Goal: Information Seeking & Learning: Learn about a topic

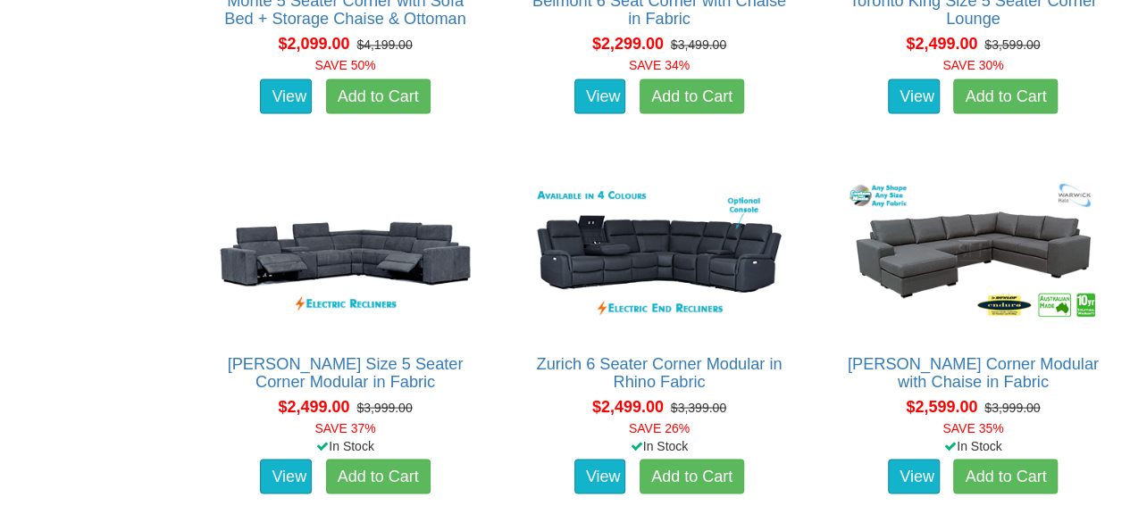
scroll to position [1620, 0]
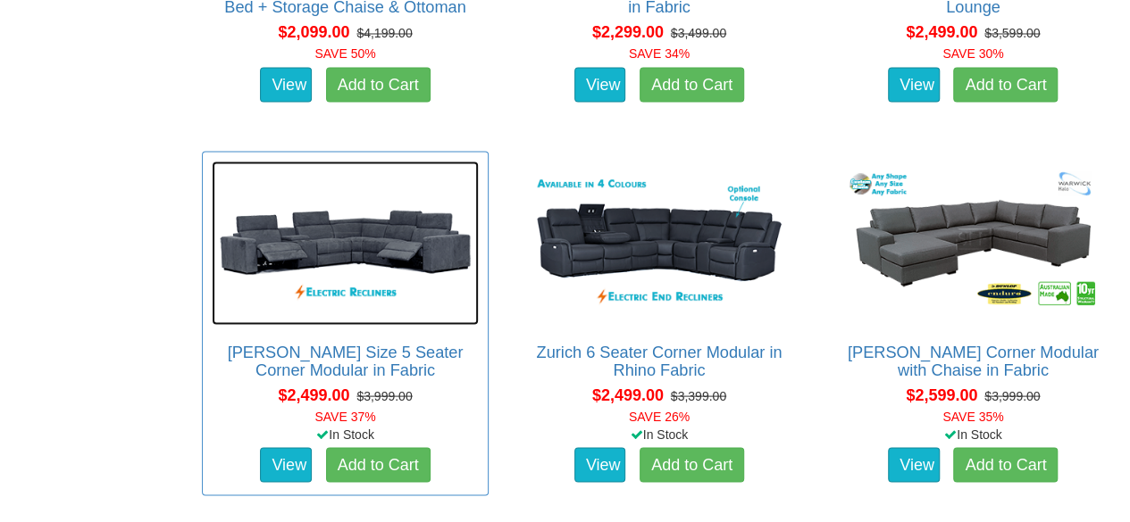
click at [259, 241] on img at bounding box center [345, 243] width 267 height 164
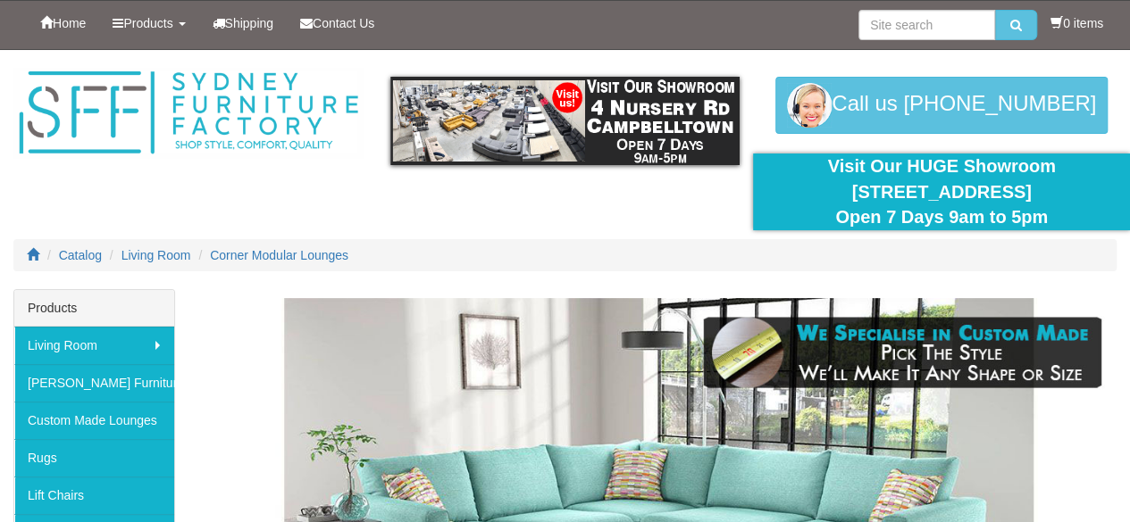
click at [211, 478] on img at bounding box center [659, 488] width 914 height 381
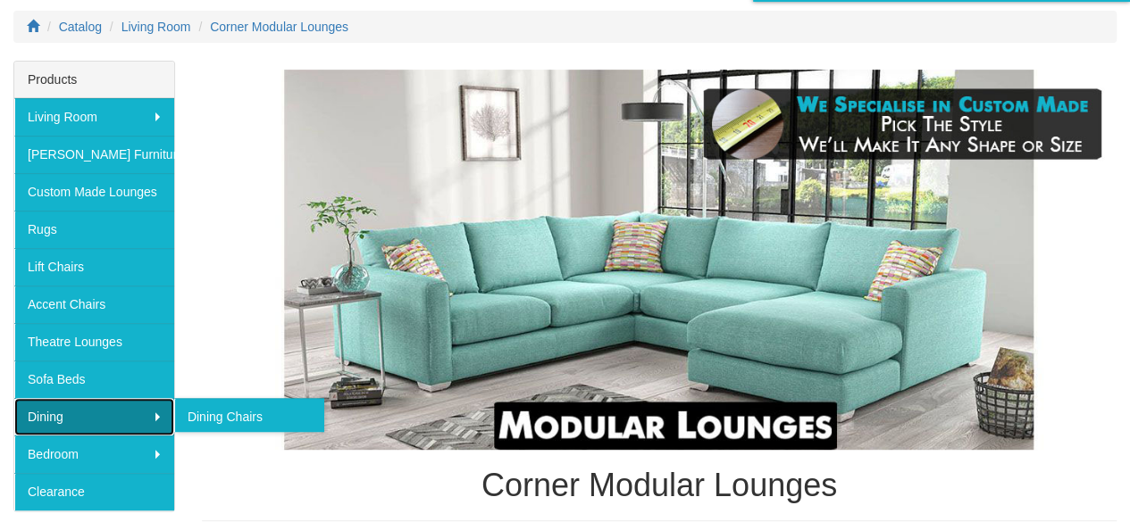
scroll to position [236, 0]
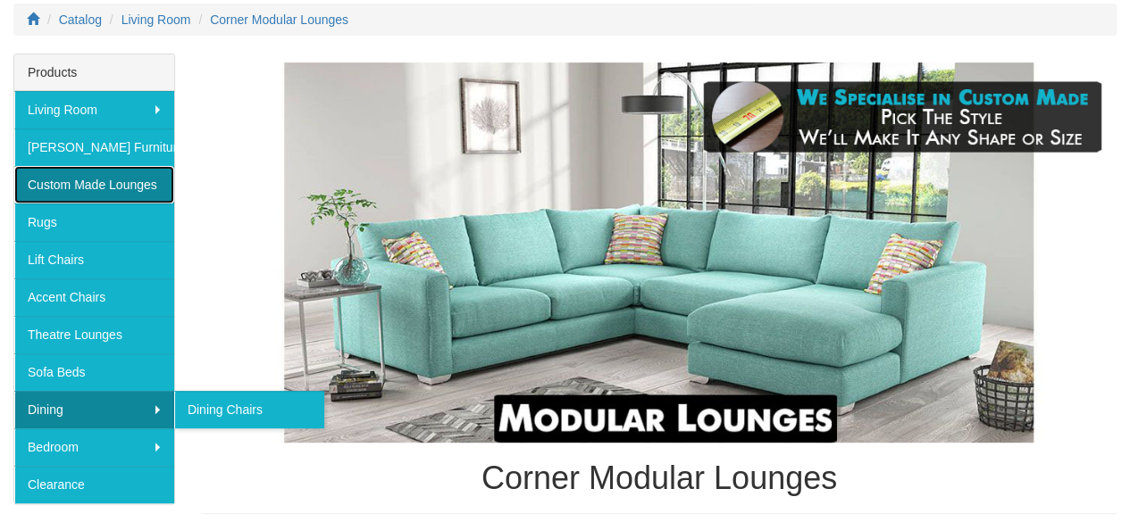
click at [54, 179] on link "Custom Made Lounges" at bounding box center [94, 185] width 160 height 38
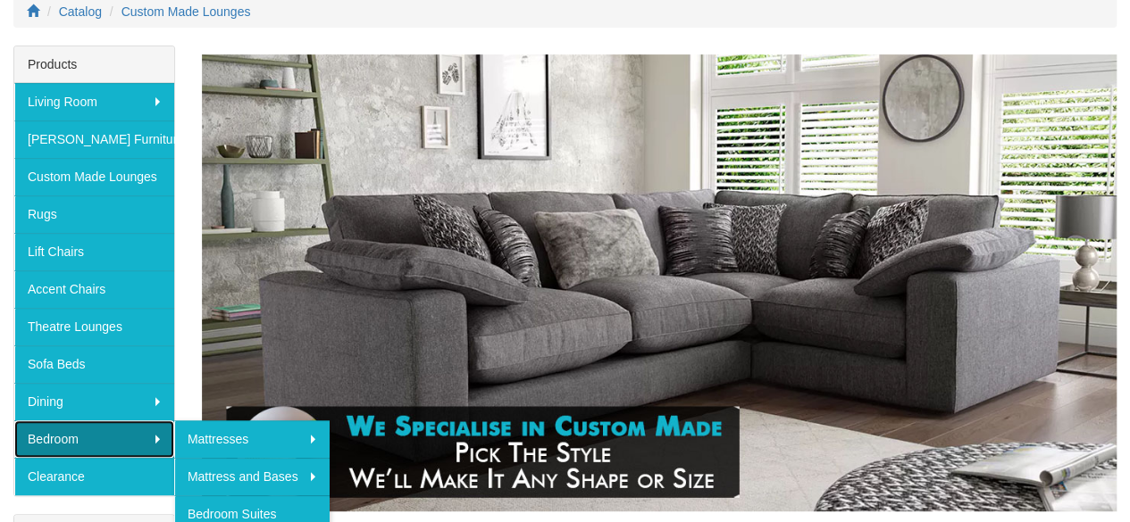
scroll to position [245, 0]
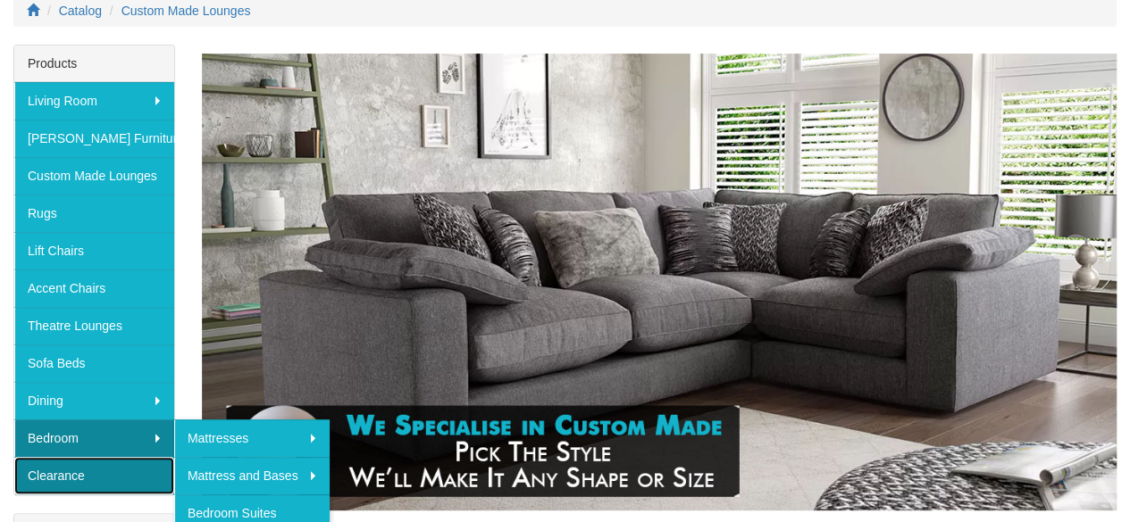
click at [98, 475] on link "Clearance" at bounding box center [94, 476] width 160 height 38
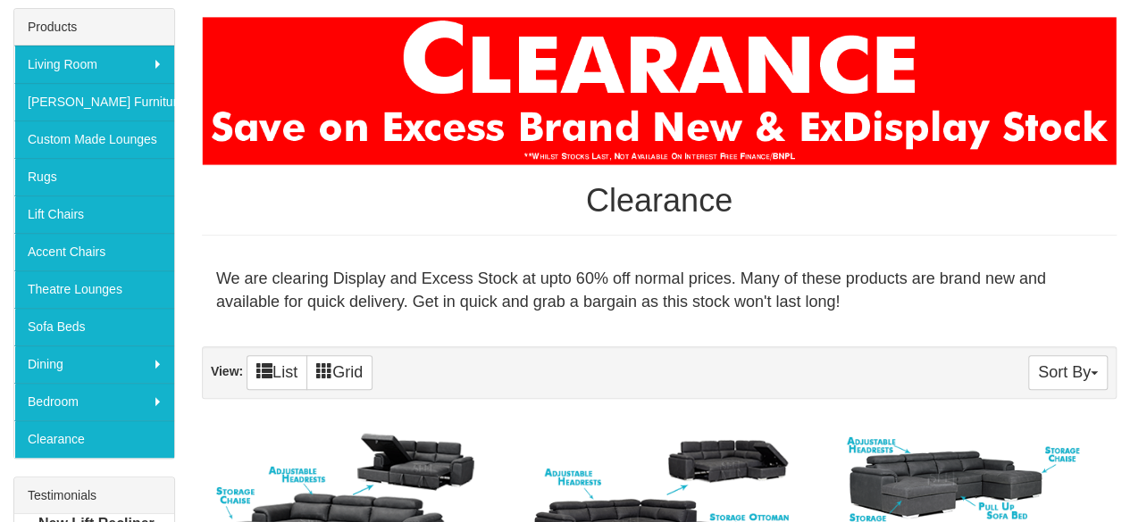
scroll to position [271, 0]
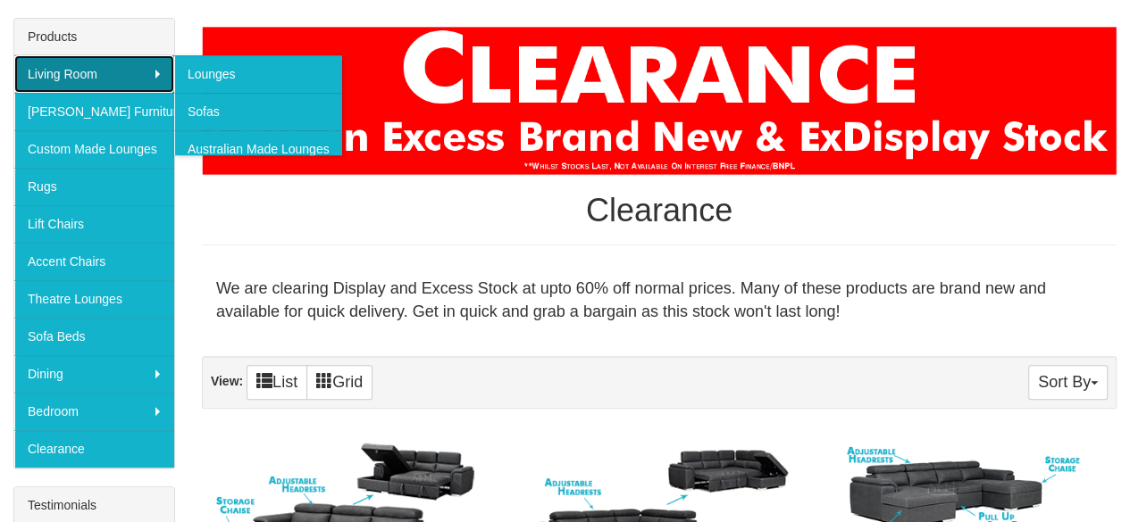
click at [25, 77] on link "Living Room" at bounding box center [94, 74] width 160 height 38
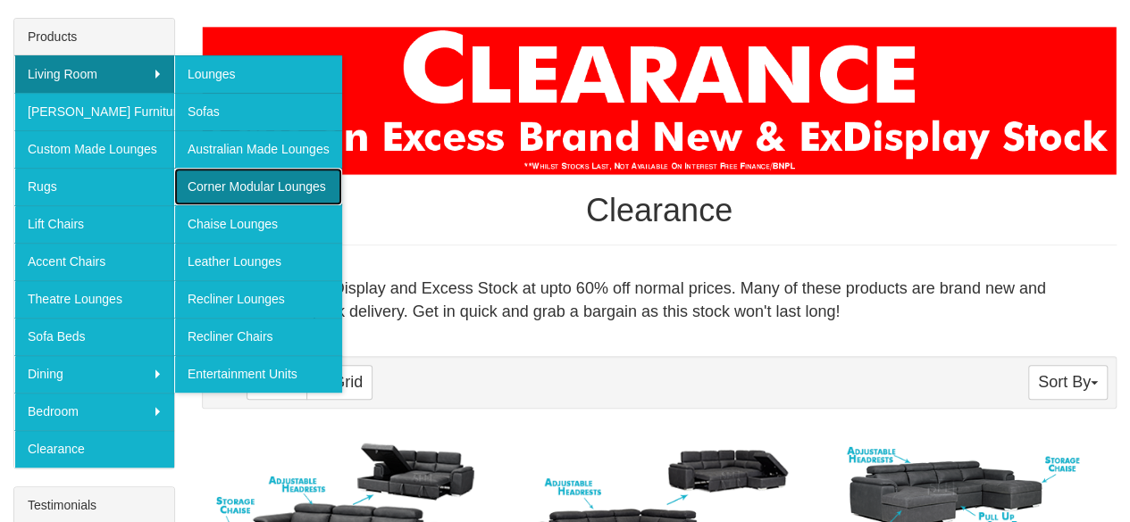
click at [216, 186] on link "Corner Modular Lounges" at bounding box center [258, 187] width 168 height 38
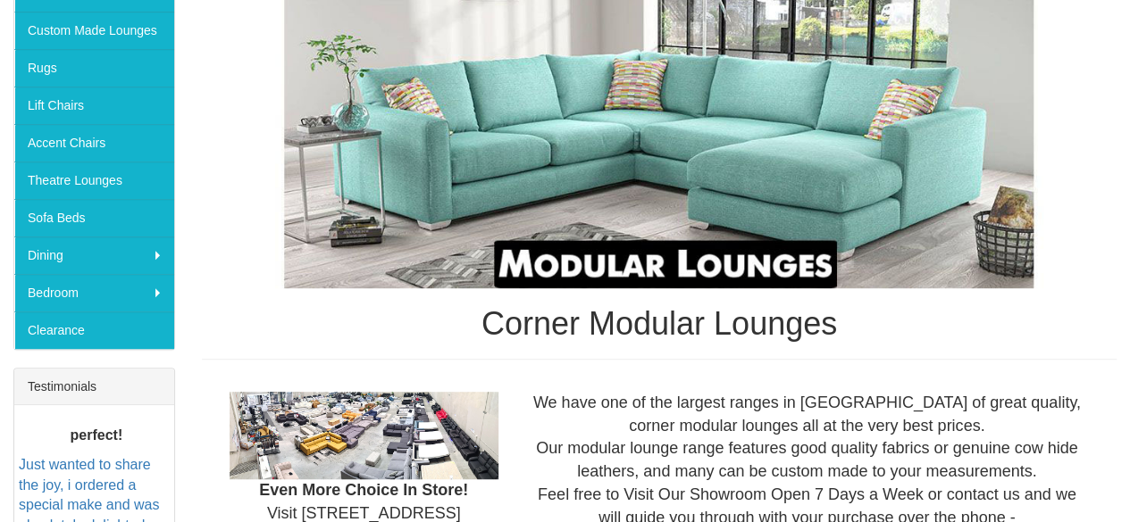
scroll to position [386, 0]
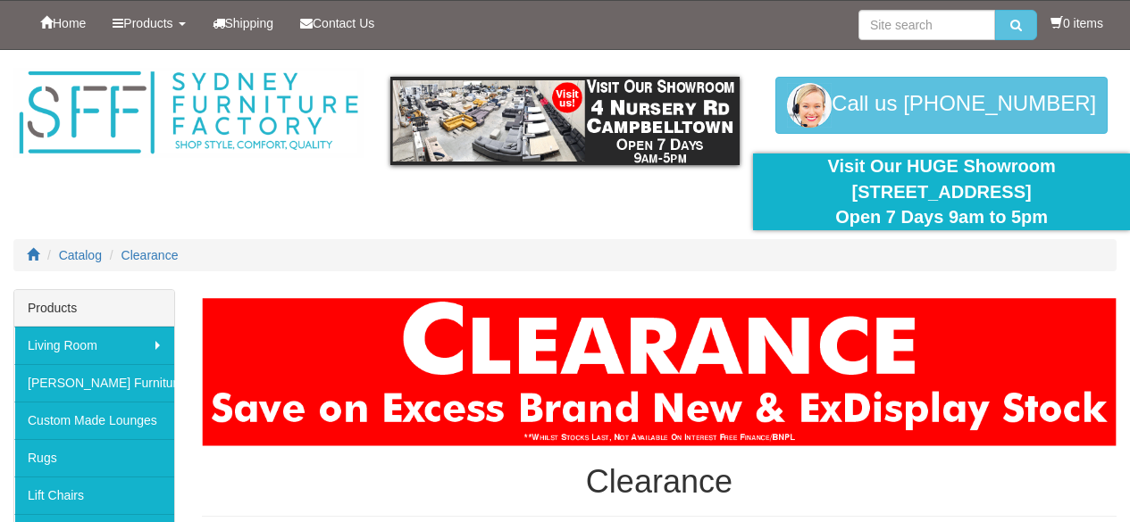
scroll to position [271, 0]
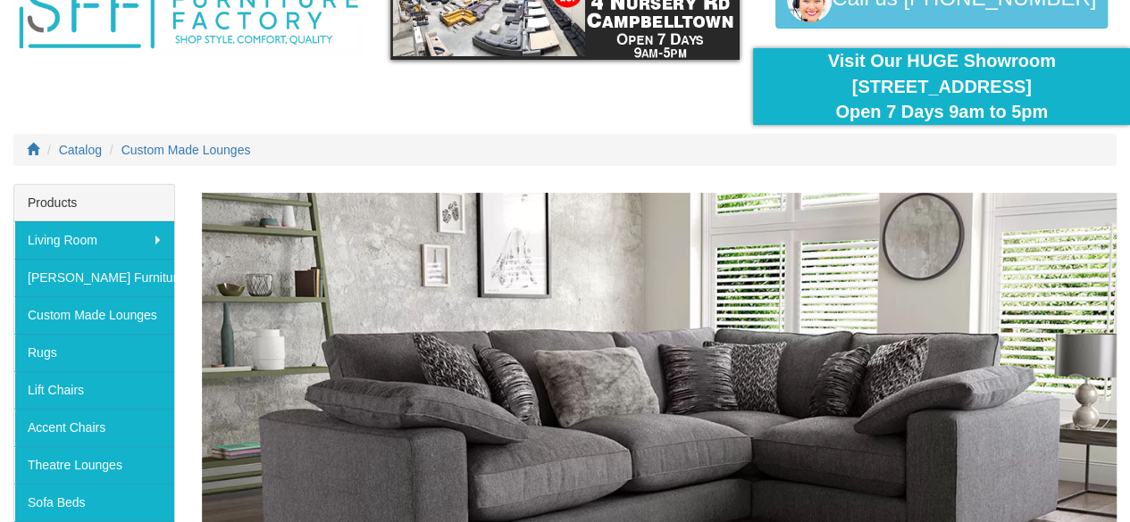
scroll to position [103, 0]
